Goal: Task Accomplishment & Management: Use online tool/utility

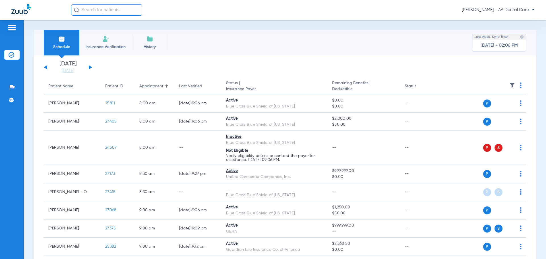
click at [111, 45] on span "Insurance Verification" at bounding box center [106, 47] width 44 height 6
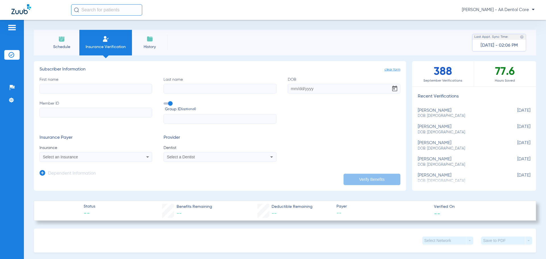
click at [113, 10] on input "text" at bounding box center [106, 9] width 71 height 11
drag, startPoint x: 112, startPoint y: 10, endPoint x: 76, endPoint y: 8, distance: 36.4
click at [76, 8] on div "[PERSON_NAME]," at bounding box center [106, 9] width 71 height 11
type input "[PERSON_NAME],"
click at [117, 6] on input "[PERSON_NAME]," at bounding box center [106, 9] width 71 height 11
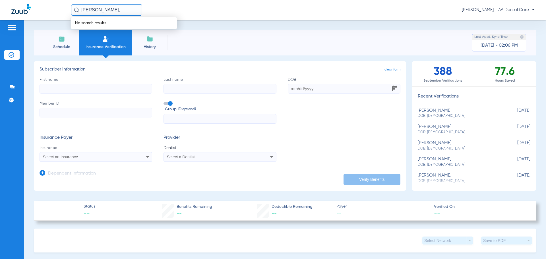
click at [104, 12] on input "[PERSON_NAME]," at bounding box center [106, 9] width 71 height 11
type input "[PERSON_NAME]"
click at [101, 32] on span "[PERSON_NAME]" at bounding box center [91, 30] width 32 height 4
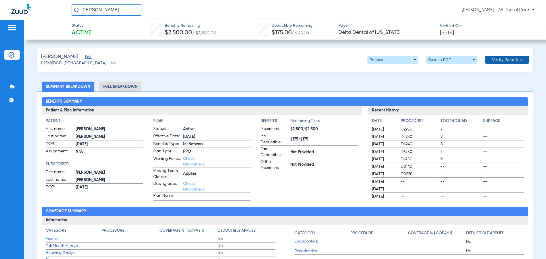
click at [505, 61] on span "Verify Benefits" at bounding box center [507, 59] width 30 height 5
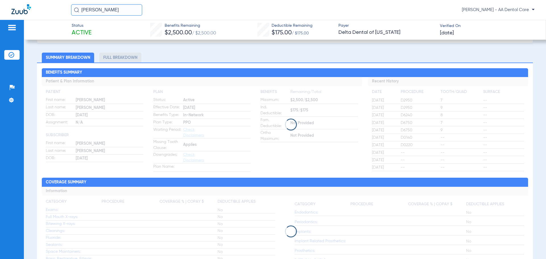
scroll to position [28, 0]
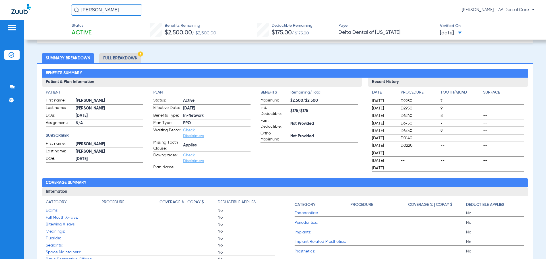
click at [115, 57] on li "Full Breakdown" at bounding box center [120, 58] width 42 height 10
